Goal: Information Seeking & Learning: Understand process/instructions

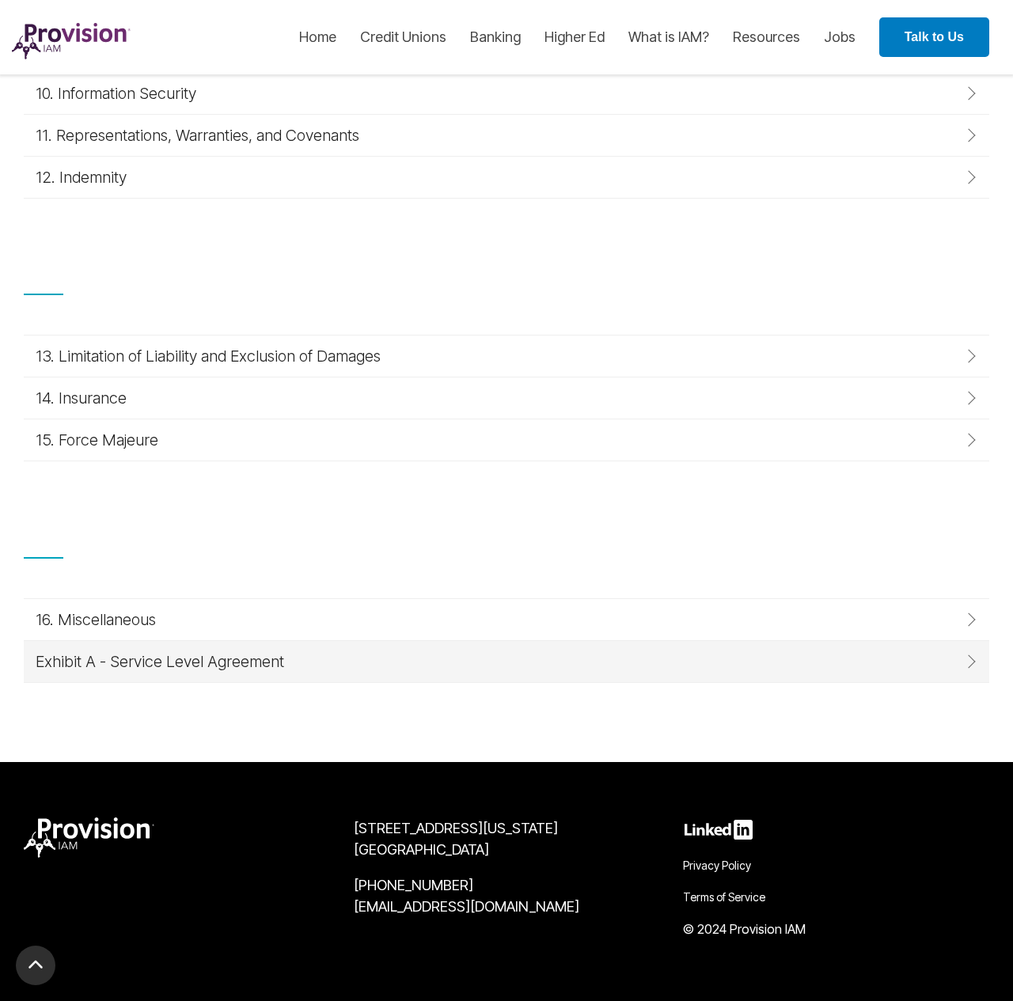
scroll to position [1458, 0]
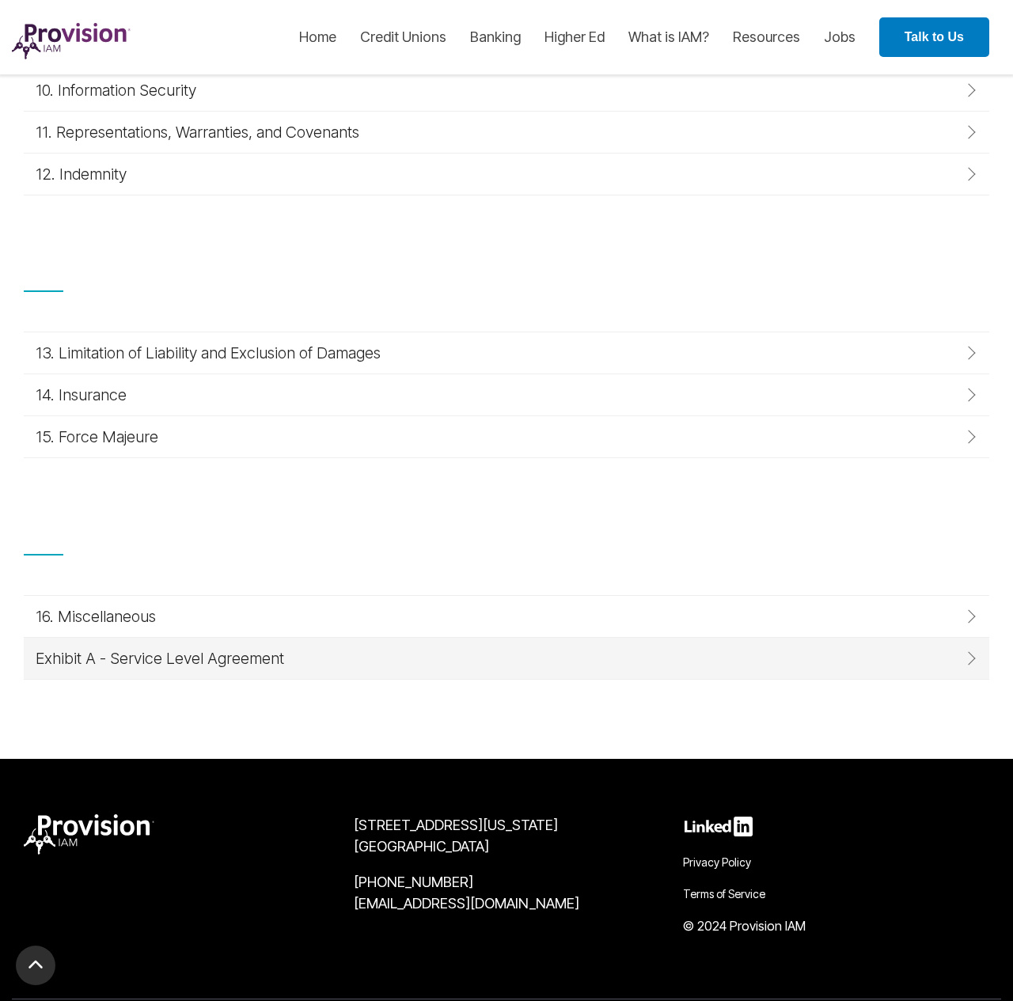
click at [150, 658] on div "Exhibit A - Service Level Agreement" at bounding box center [503, 658] width 934 height 17
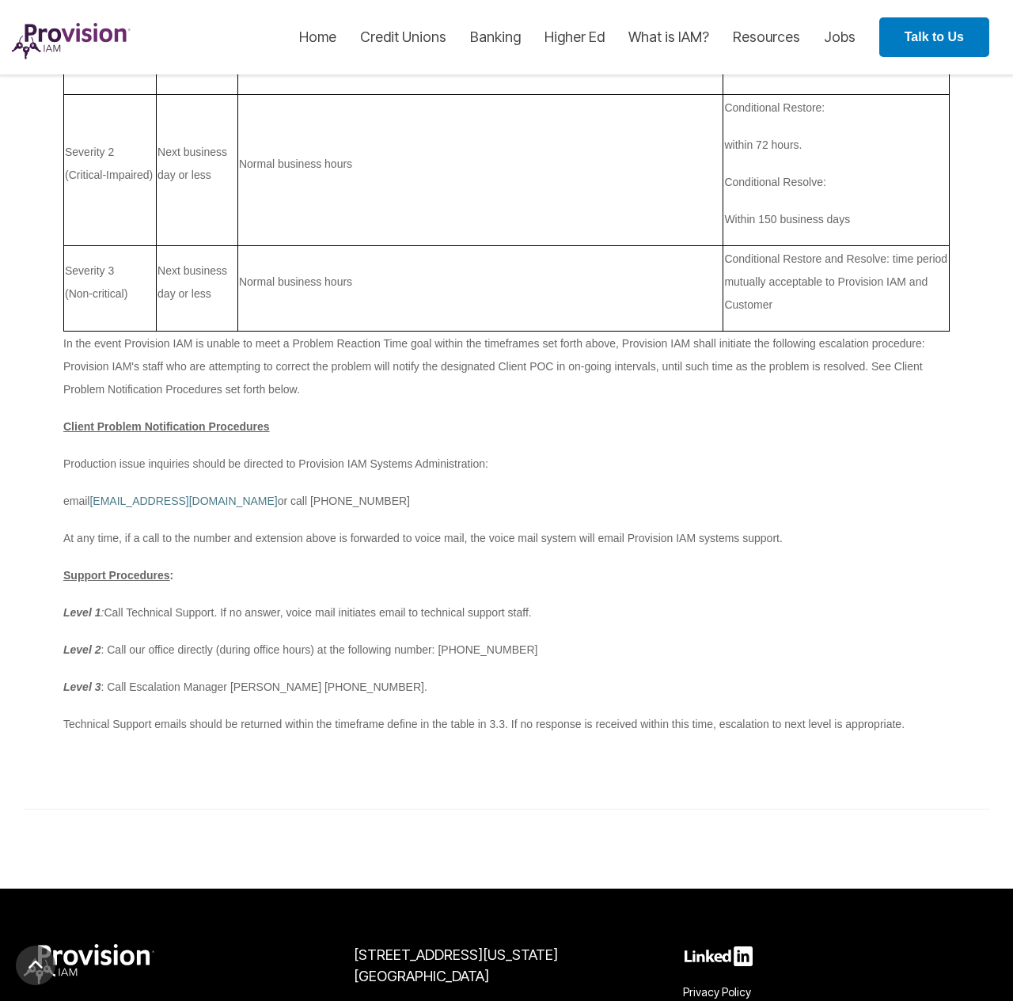
scroll to position [3398, 0]
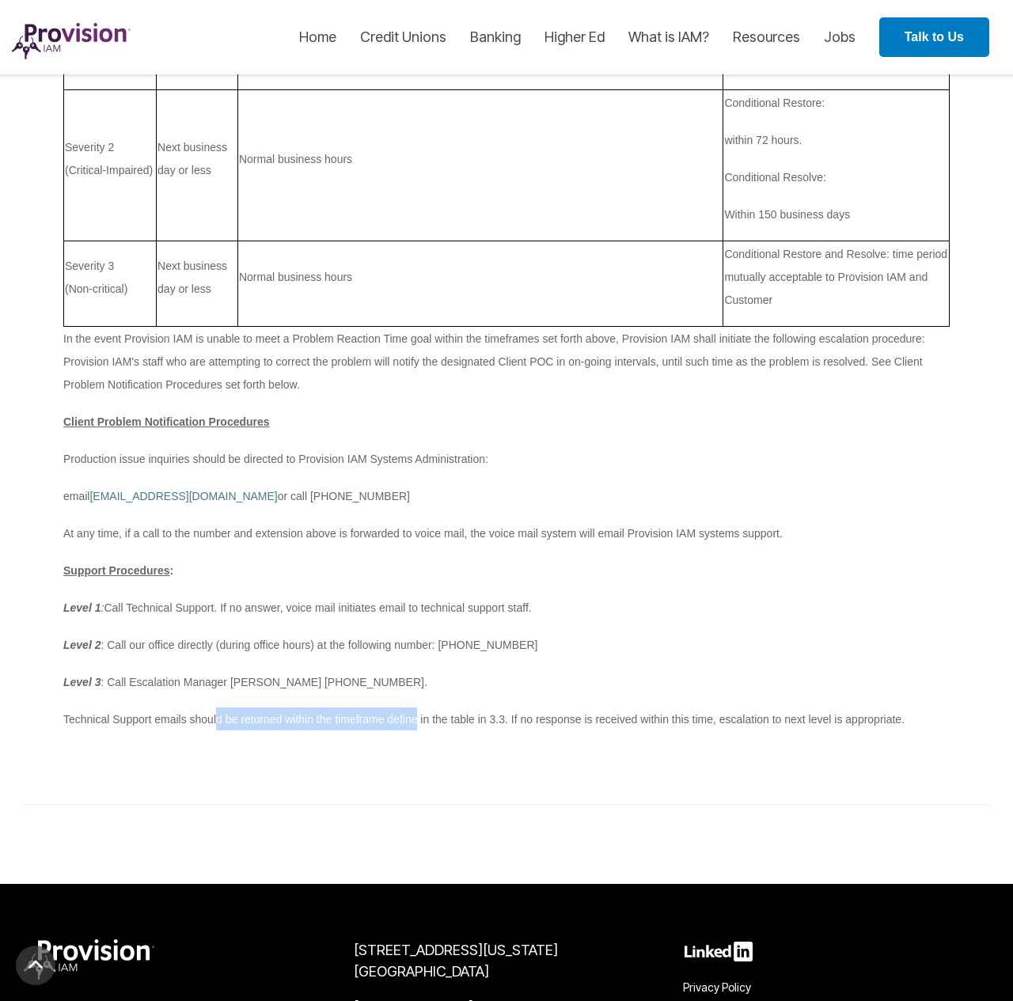
drag, startPoint x: 216, startPoint y: 720, endPoint x: 416, endPoint y: 726, distance: 200.3
click at [416, 726] on p "Technical Support emails should be returned within the timeframe define in the …" at bounding box center [506, 718] width 886 height 23
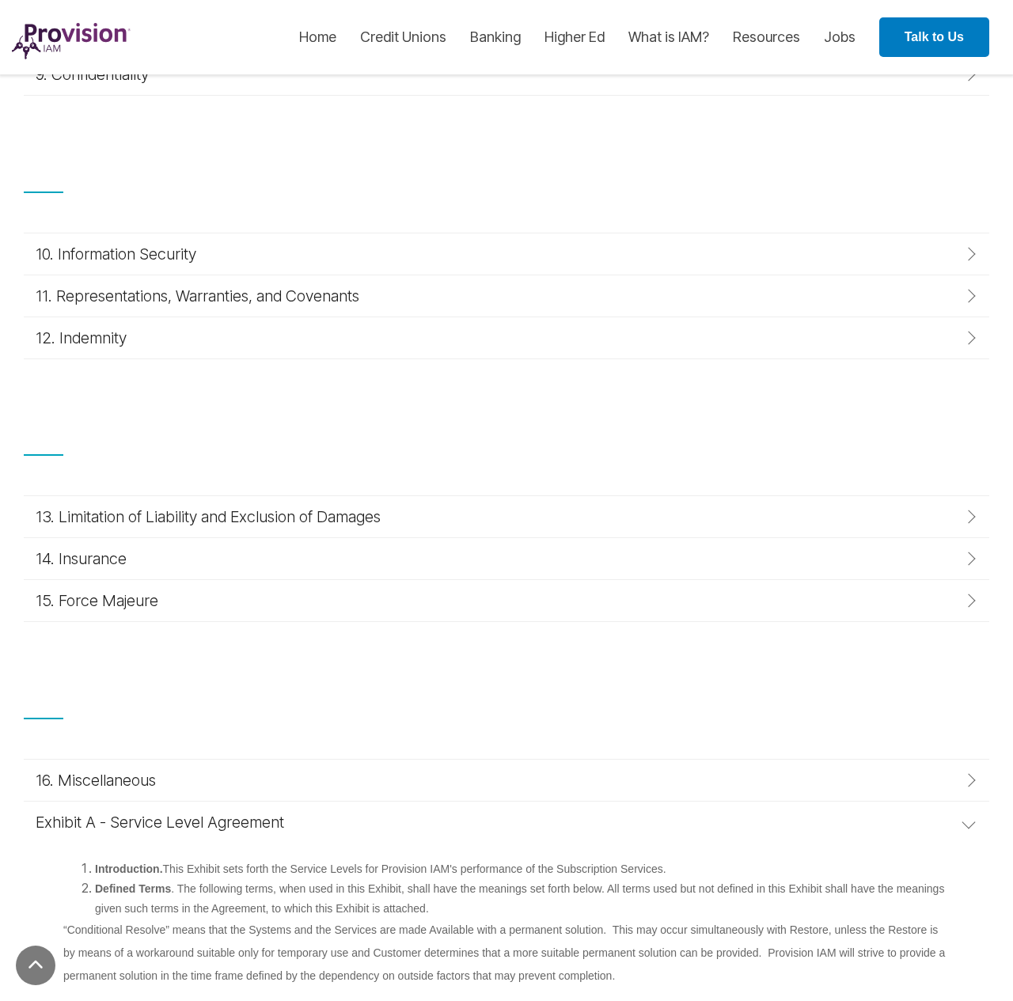
scroll to position [1340, 0]
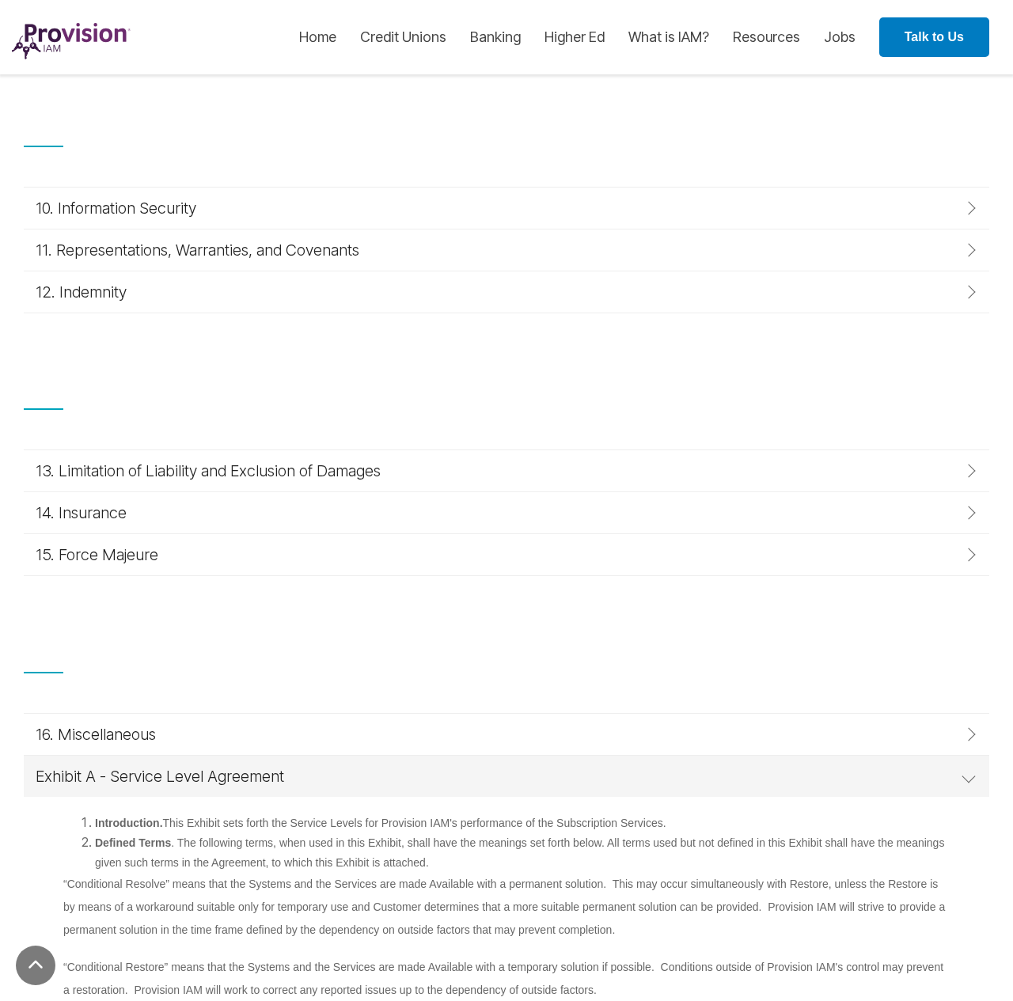
click at [178, 773] on div "Exhibit A - Service Level Agreement" at bounding box center [503, 776] width 934 height 17
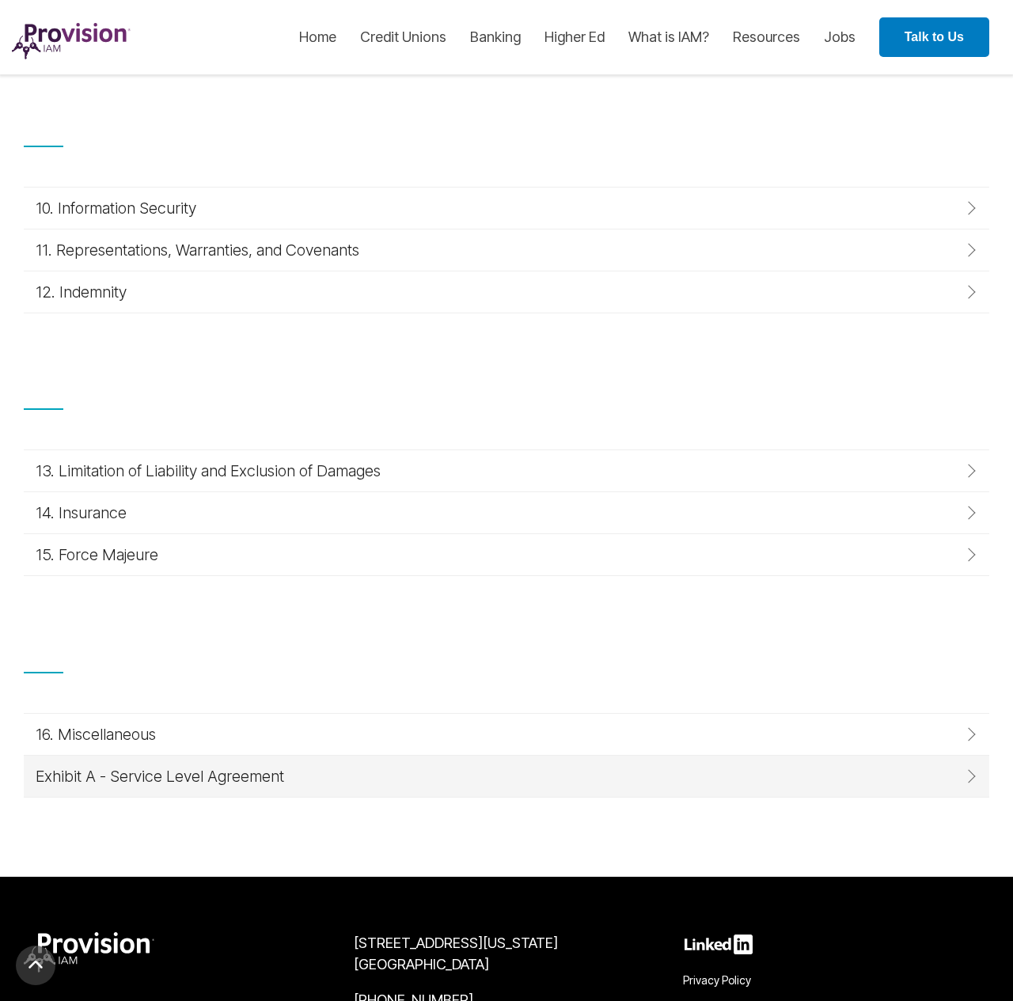
click at [178, 773] on div "Exhibit A - Service Level Agreement" at bounding box center [503, 776] width 934 height 17
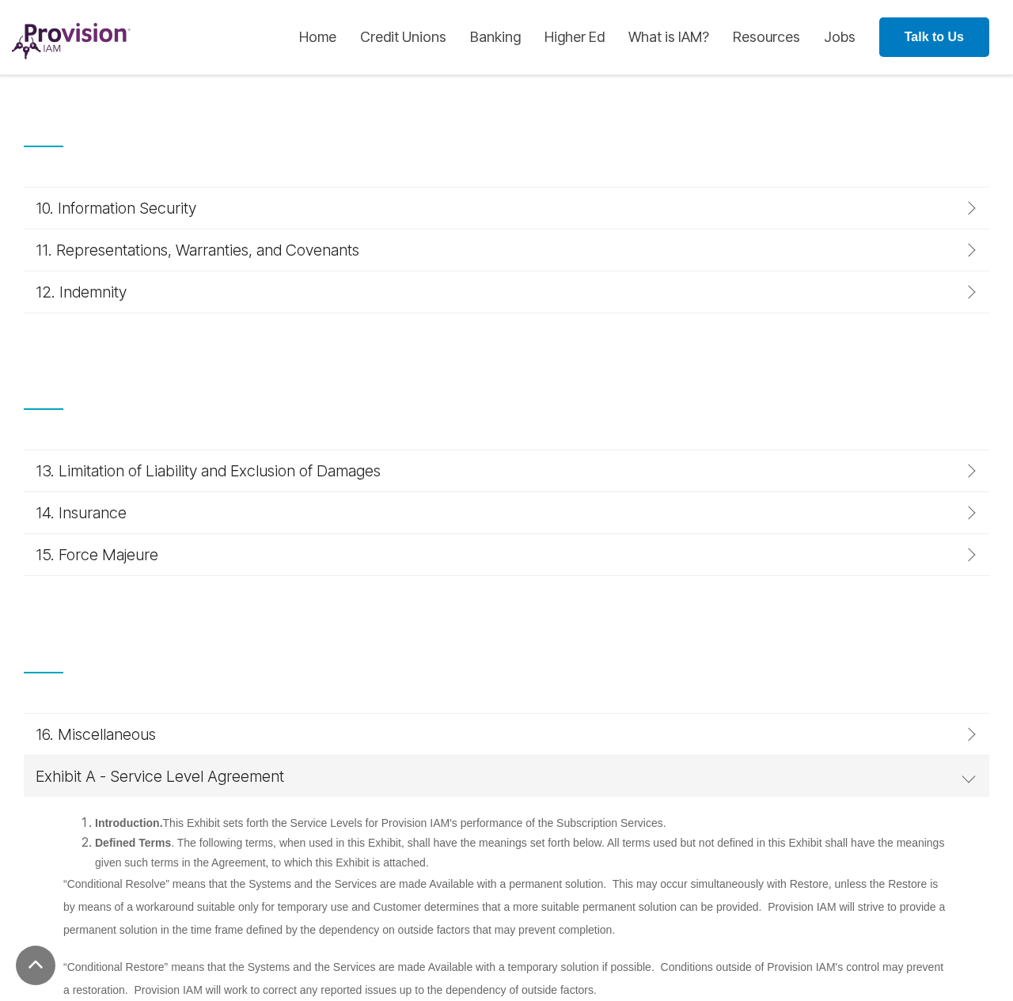
click at [99, 771] on div "Exhibit A - Service Level Agreement" at bounding box center [503, 776] width 934 height 17
